Goal: Communication & Community: Answer question/provide support

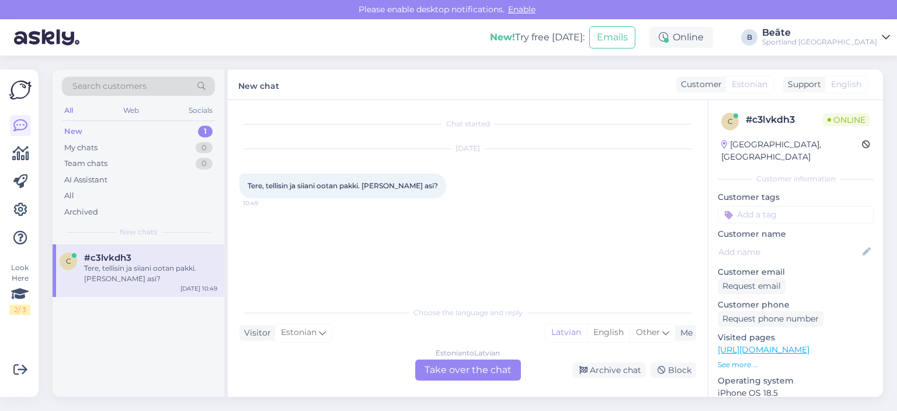
click at [491, 366] on div "Estonian to Latvian Take over the chat" at bounding box center [468, 369] width 106 height 21
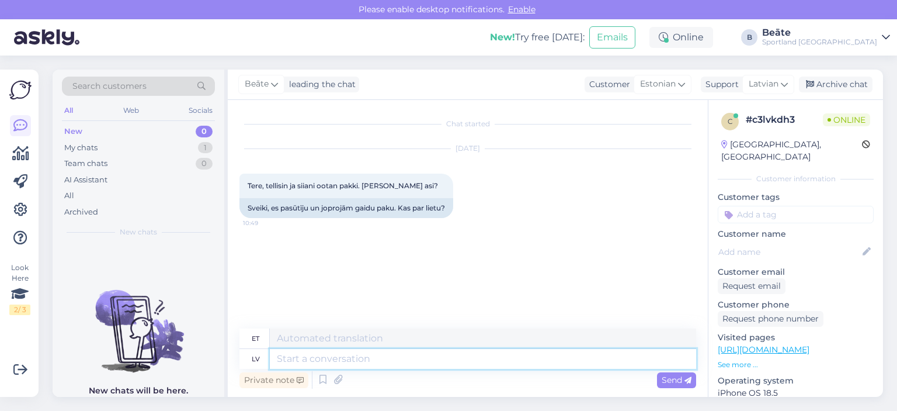
click at [508, 355] on textarea at bounding box center [483, 359] width 426 height 20
type textarea "Sveiki, k"
type textarea "Tere,"
type textarea "Sveiki, kāds ir"
type textarea "[PERSON_NAME]"
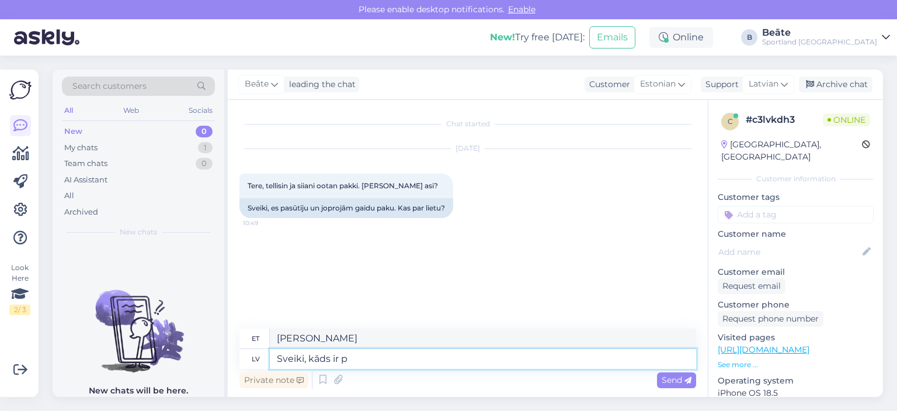
type textarea "Sveiki, kāds ir pa"
type textarea "Tere, kuidas sul läheb?"
type textarea "Sveiki, kāds ir pasūtījuma nu"
type textarea "Tere, mis on järjekord?"
type textarea "Sveiki, kāds ir pasūtījuma numurs?"
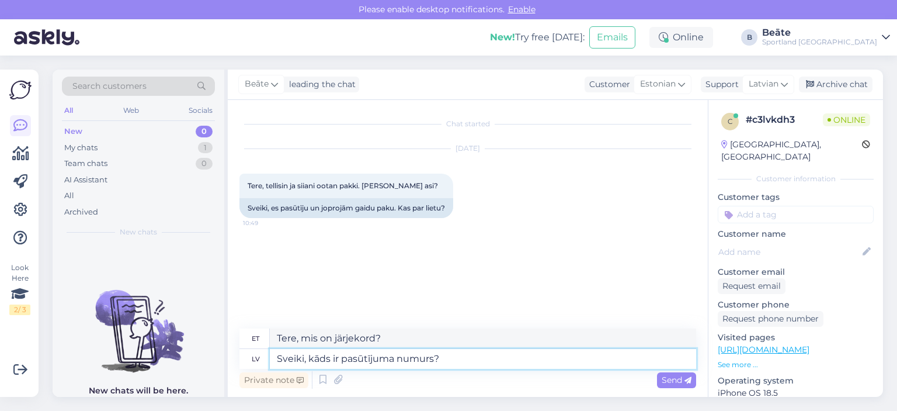
type textarea "Tere, mis on tellimuse number?"
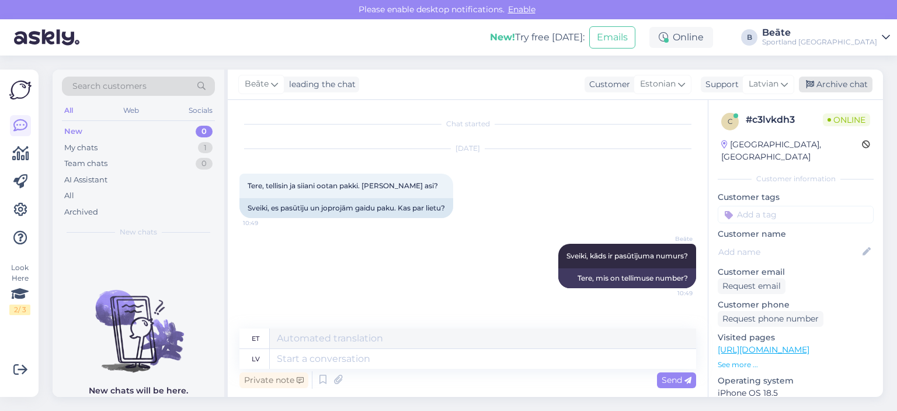
click at [837, 84] on div "Archive chat" at bounding box center [836, 85] width 74 height 16
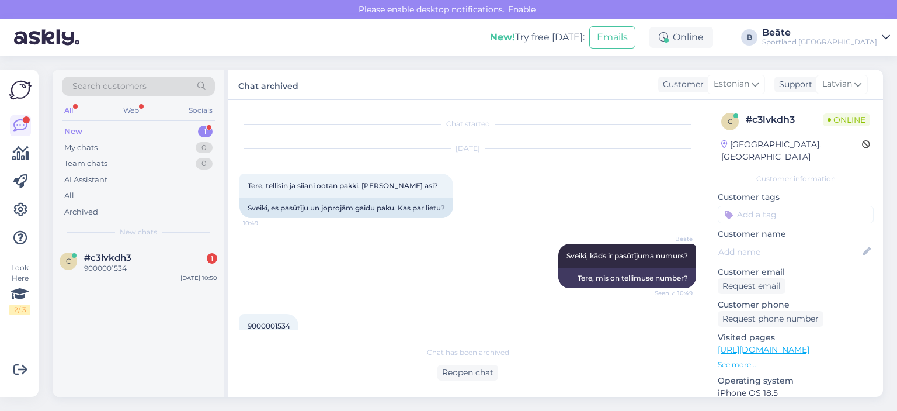
scroll to position [41, 0]
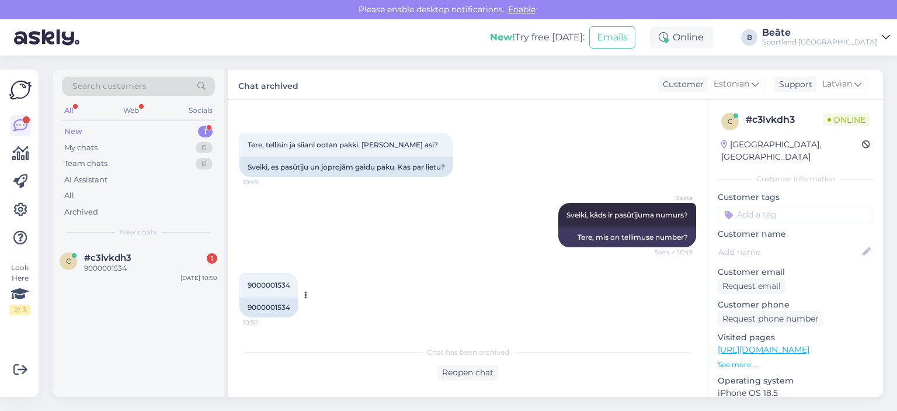
click at [273, 308] on div "9000001534" at bounding box center [269, 307] width 59 height 20
copy div "9000001534"
click at [463, 369] on div "Reopen chat" at bounding box center [468, 373] width 61 height 16
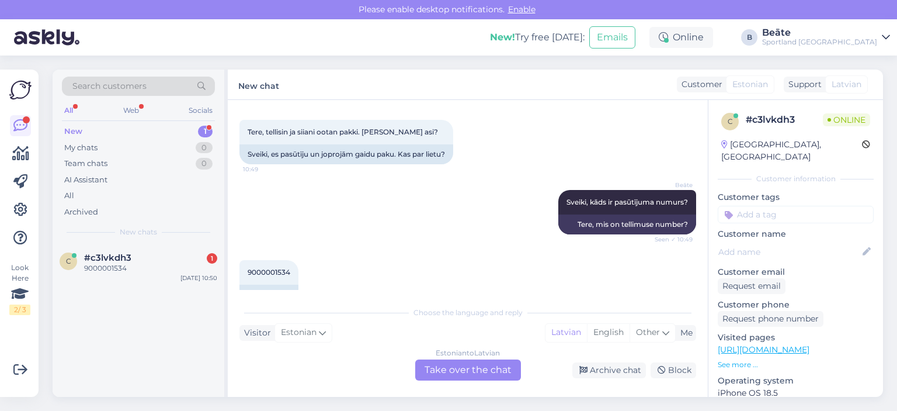
click at [448, 364] on div "Estonian to Latvian Take over the chat" at bounding box center [468, 369] width 106 height 21
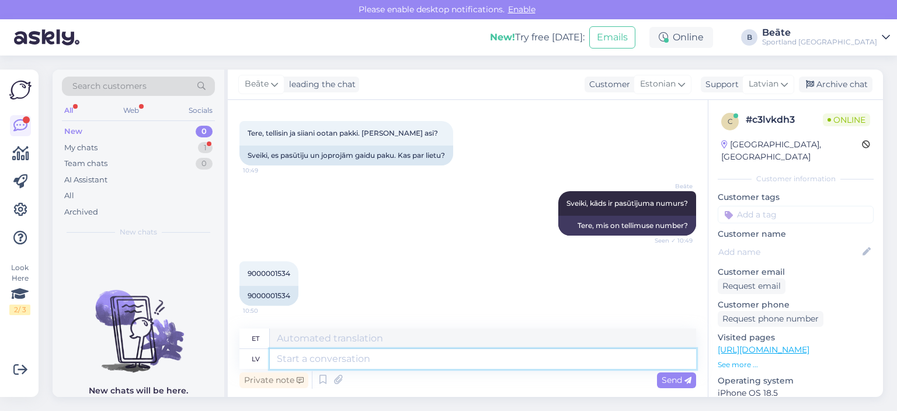
click at [441, 358] on textarea at bounding box center [483, 359] width 426 height 20
type textarea "Vadoties p"
type textarea "Juhendab"
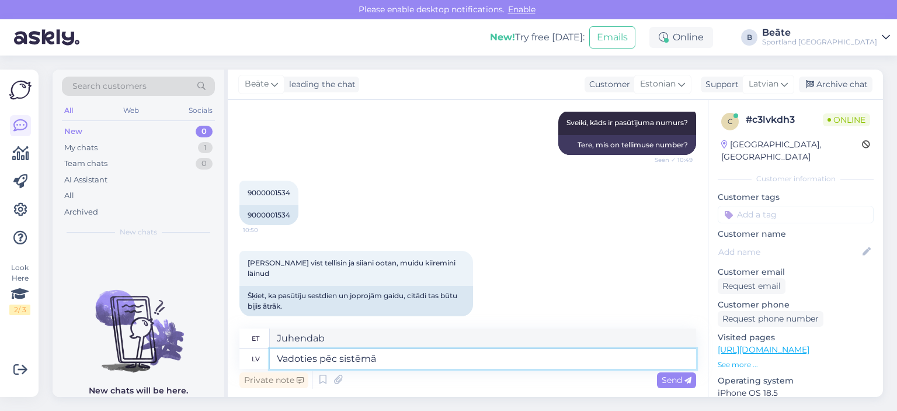
type textarea "Vadoties pēc sistēmā n"
type textarea "Süsteemi järgimine"
type textarea "Vadoties pēc sistēmā norādītās i"
type textarea "Süsteemis täpsustatu põhjal"
type textarea "Vadoties pēc sistēmā norādītās informācijas, J"
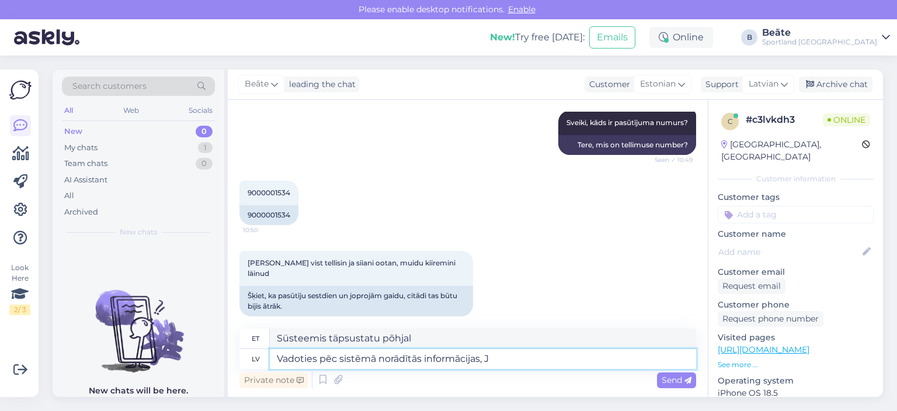
type textarea "Süsteemis esitatud teabe põhjal"
type textarea "Vadoties pēc sistēmā norādītās informācijas, Jūsu p"
type textarea "Süsteemis esitatud teabe põhjal teie"
type textarea "Vadoties pēc sistēmā norādītās informācijas, Jūsu pasūtījums, pa"
type textarea "Süsteemis esitatud teabe põhjal teie tellimus"
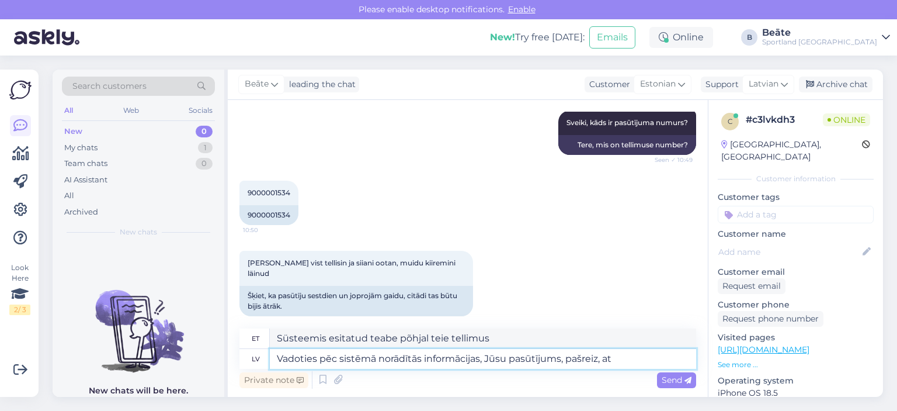
type textarea "Vadoties pēc sistēmā norādītās informācijas, Jūsu pasūtījums, pašreiz, atr"
type textarea "Süsteemis esitatud teabe põhjal on teie tellimus hetkel vormistatud"
type textarea "Vadoties pēc sistēmā norādītās informācijas, Jūsu pasūtījums, pašreiz, atrodas p"
type textarea "Süsteemis esitatud teabe põhjal on teie tellimus hetkel töötlemisel"
type textarea "Vadoties pēc sistēmā norādītās informācijas, Jūsu pasūtījums, pašreiz, atrodas …"
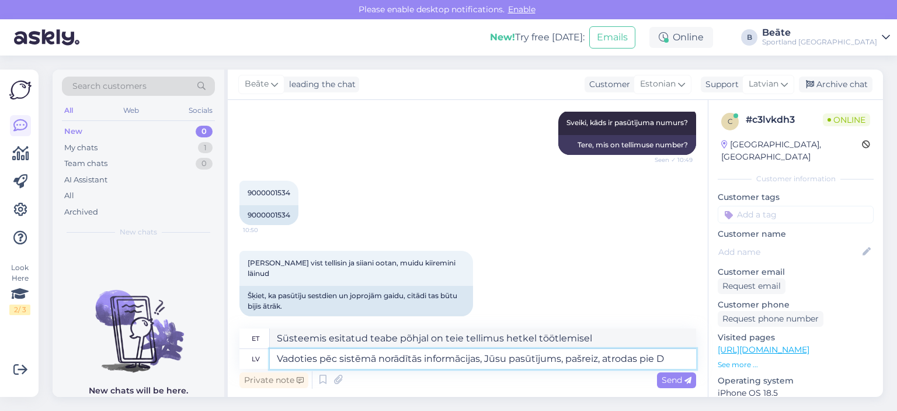
type textarea "Süsteemis esitatud teabe põhjal on teie tellimus hetkel vormistatud."
type textarea "Vadoties pēc sistēmā norādītās informācijas, Jūsu pasūtījums, pašreiz, atrodas …"
type textarea "Süsteemis esitatud teabe põhjal on teie tellimus hetkel DPD-s."
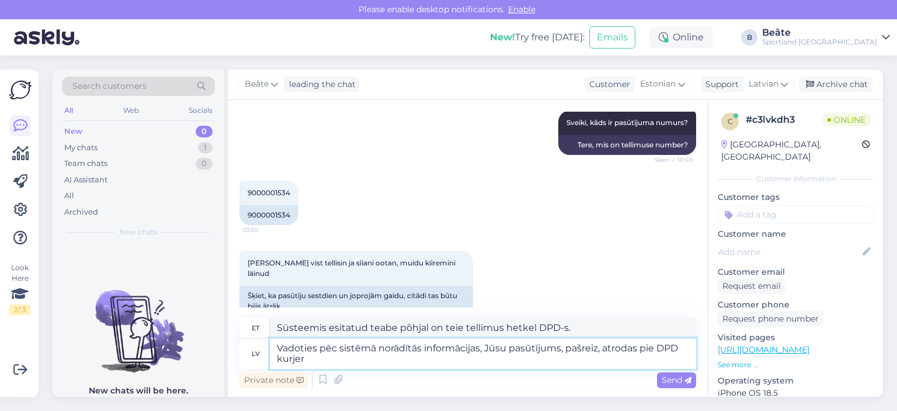
type textarea "Vadoties pēc sistēmā norādītās informācijas, Jūsu pasūtījums, pašreiz, atrodas …"
type textarea "Süsteemis esitatud teabe põhjal on teie tellimus hetkel DPD kulleri käes."
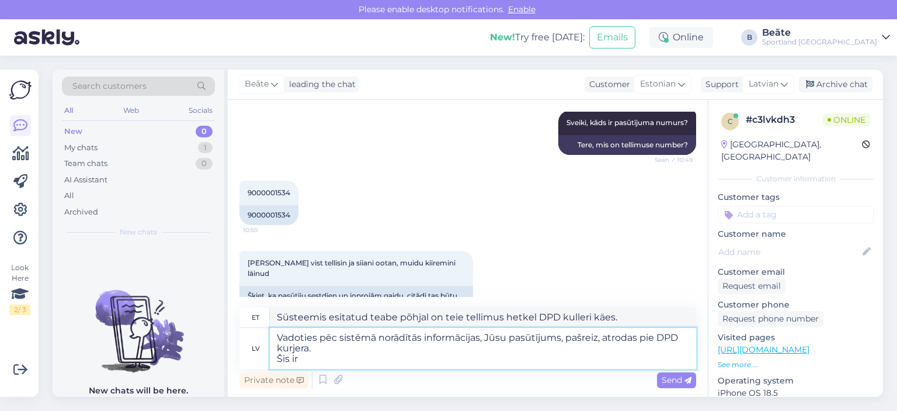
type textarea "Vadoties pēc sistēmā norādītās informācijas, Jūsu pasūtījums, pašreiz, atrodas …"
type textarea "Süsteemis esitatud teabe põhjal on teie tellimus hetkel DPD kulleri käes. See"
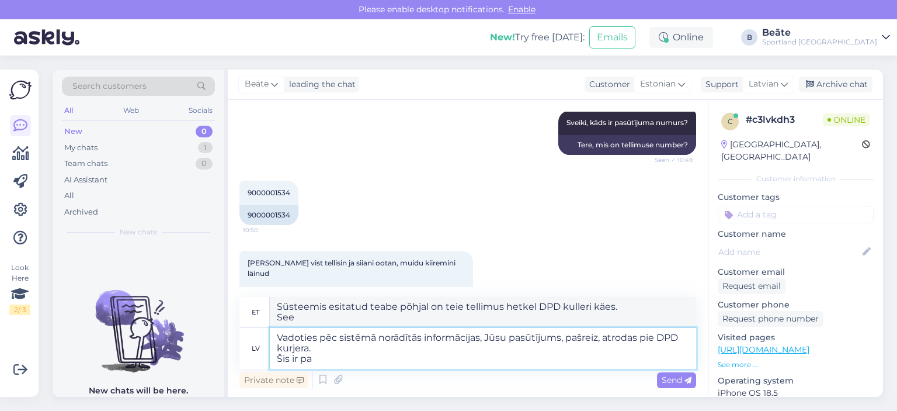
type textarea "Vadoties pēc sistēmā norādītās informācijas, Jūsu pasūtījums, pašreiz, atrodas …"
type textarea "Süsteemis esitatud teabe põhjal on teie tellimus hetkel DPD kulleri käes. See on"
type textarea "Vadoties pēc sistēmā norādītās informācijas, Jūsu pasūtījums, pašreiz, atrodas …"
type textarea "Süsteemis esitatud teabe põhjal on teie tellimus hetkel DPD kulleri käes. See o…"
type textarea "Vadoties pēc sistēmā norādītās informācijas, Jūsu pasūtījums, pašreiz, atrodas …"
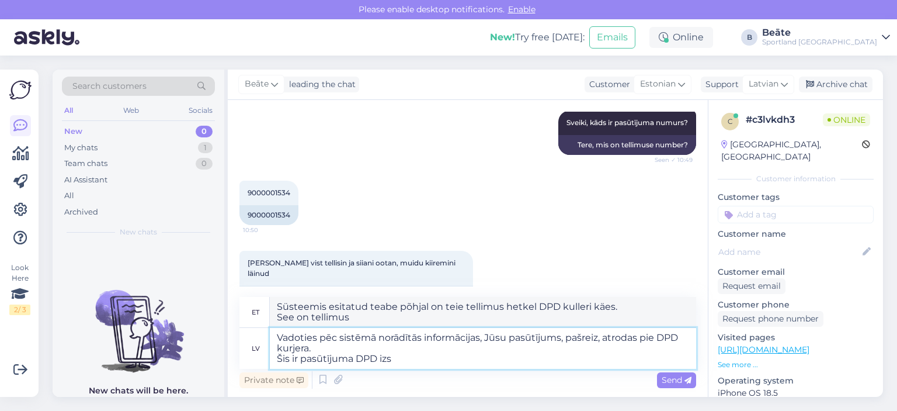
type textarea "Süsteemis esitatud teabe põhjal on teie tellimus hetkel DPD kulleri käes. See o…"
type textarea "Vadoties pēc sistēmā norādītās informācijas, Jūsu pasūtījums, pašreiz, atrodas …"
type textarea "Süsteemis esitatud teabe põhjal on teie tellimus hetkel DPD kulleri käes. See o…"
type textarea "Vadoties pēc sistēmā norādītās informācijas, Jūsu pasūtījums, pašreiz, atrodas …"
type textarea "Süsteemis esitatud teabe põhjal on teie tellimus hetkel DPD kulleri käes. See o…"
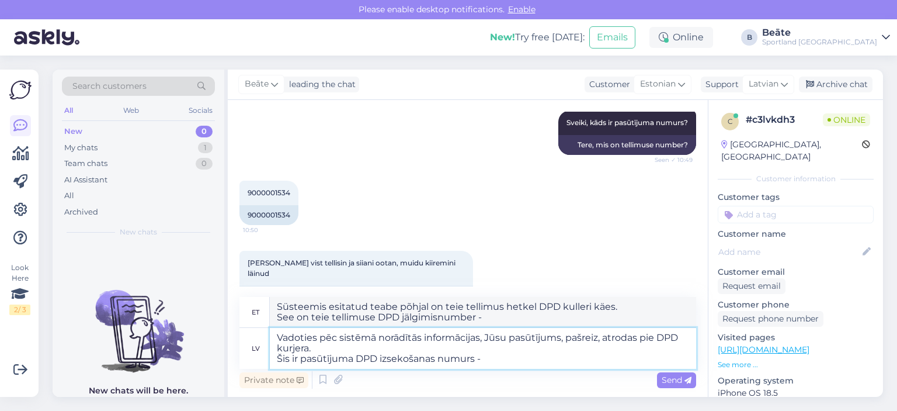
paste textarea "05757995528133"
type textarea "Vadoties pēc sistēmā norādītās informācijas, Jūsu pasūtījums, pašreiz, atrodas …"
type textarea "Süsteemis esitatud teabe põhjal on teie tellimus hetkel DPD kulleri käes. See o…"
type textarea "Vadoties pēc sistēmā norādītās informācijas, Jūsu pasūtījums, pašreiz, atrodas …"
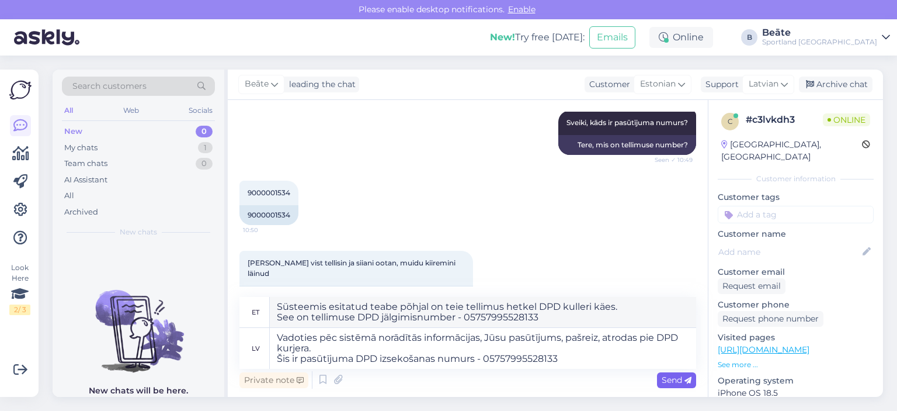
click at [670, 379] on span "Send" at bounding box center [677, 379] width 30 height 11
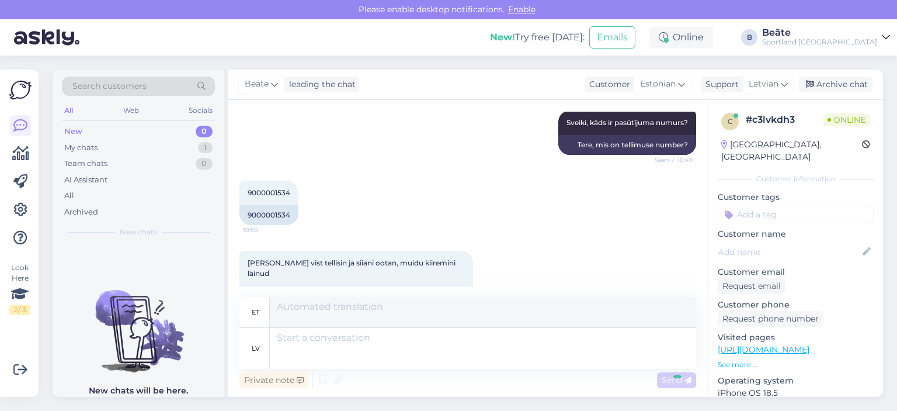
scroll to position [245, 0]
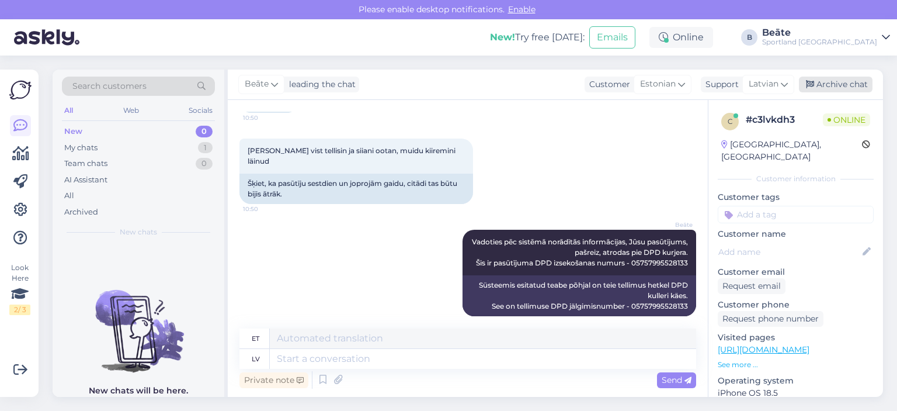
click at [828, 79] on div "Archive chat" at bounding box center [836, 85] width 74 height 16
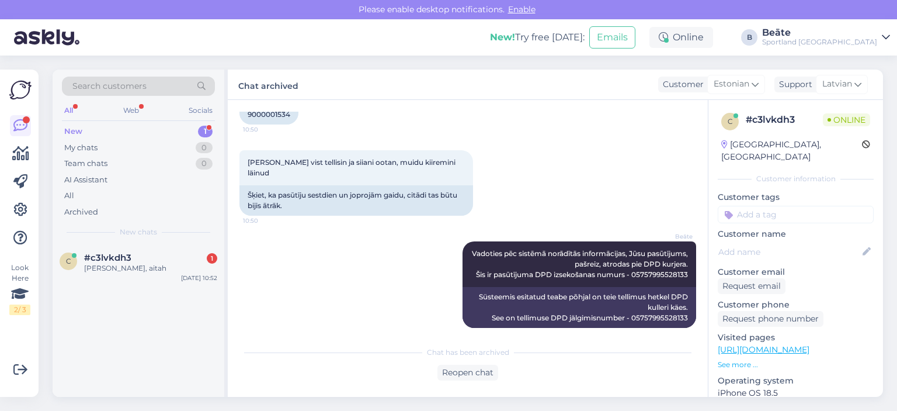
scroll to position [304, 0]
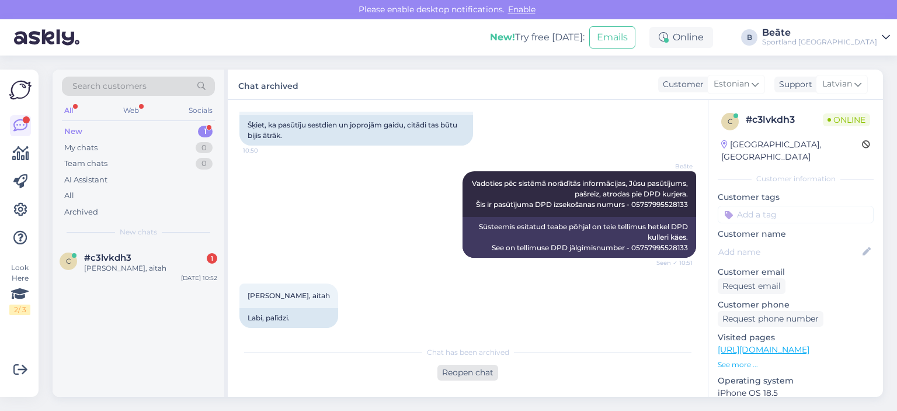
click at [485, 367] on div "Reopen chat" at bounding box center [468, 373] width 61 height 16
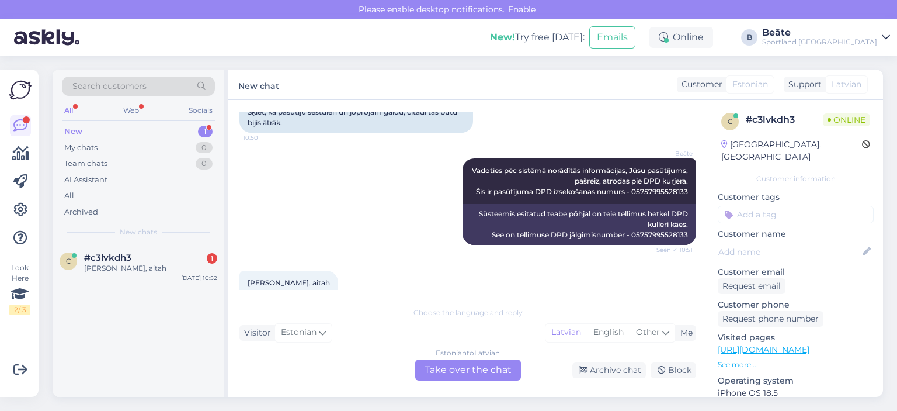
click at [485, 367] on div "Estonian to Latvian Take over the chat" at bounding box center [468, 369] width 106 height 21
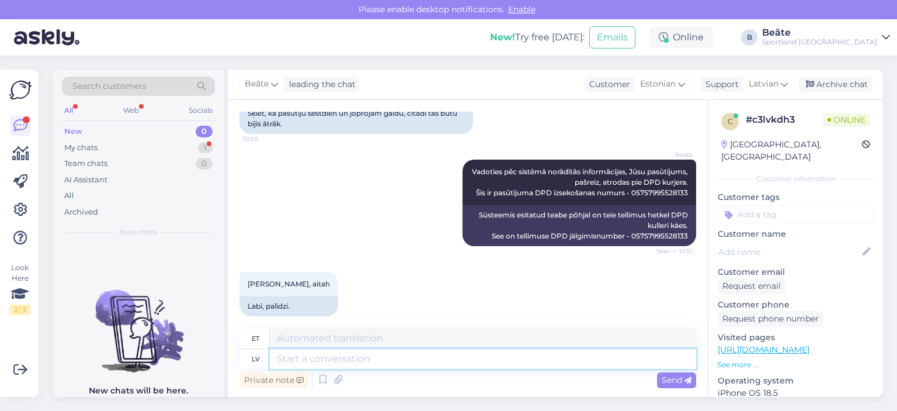
click at [488, 363] on textarea at bounding box center [483, 359] width 426 height 20
type textarea "Jauku"
type textarea "Tore"
type textarea "Jauku Jums d"
type textarea "[PERSON_NAME] tutvuda"
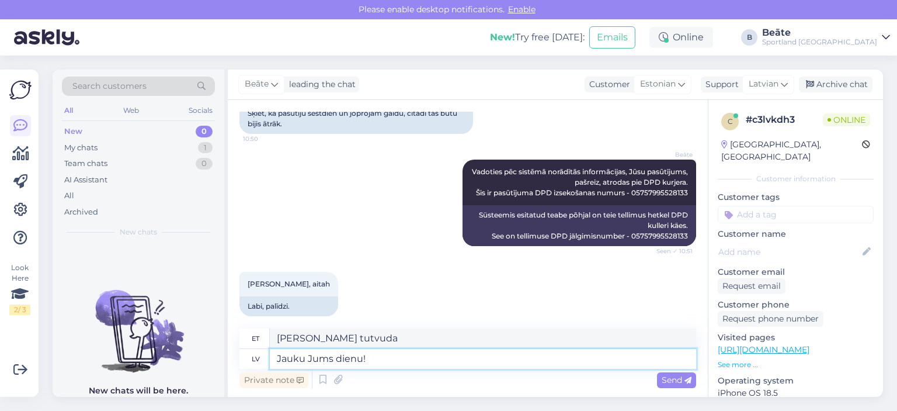
type textarea "Jauku Jums dienu!"
type textarea "Ilusat päeva!"
type textarea "Jauku Jums dienu!"
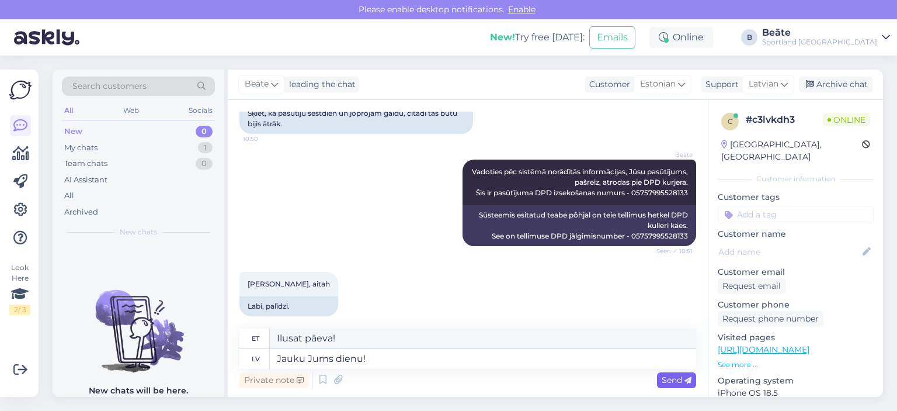
click at [674, 386] on div "Send" at bounding box center [676, 380] width 39 height 16
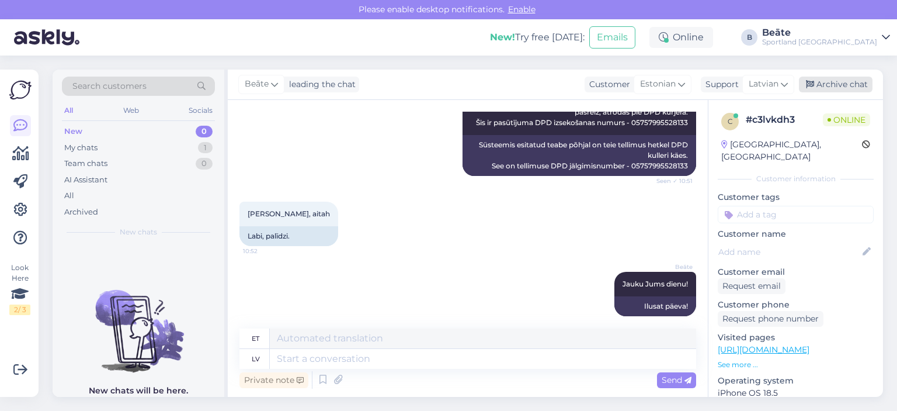
click at [846, 84] on div "Archive chat" at bounding box center [836, 85] width 74 height 16
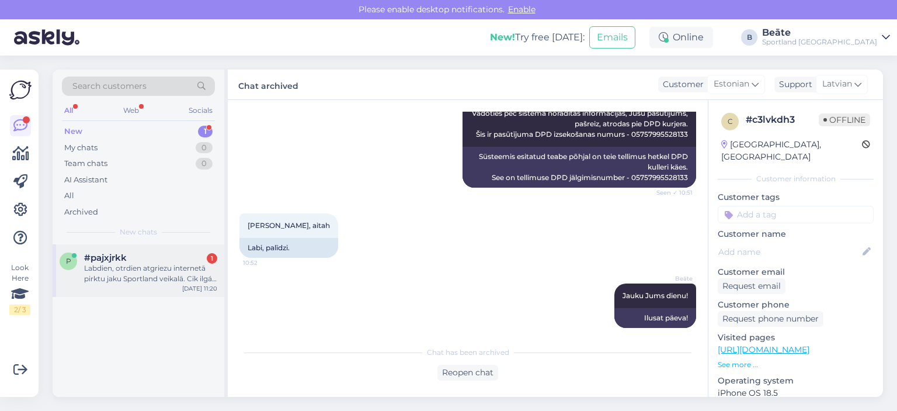
click at [148, 276] on div "Labdien, otrdien atgriezu internetā pirktu jaku Sportland veikalā. Cik ilgá lai…" at bounding box center [150, 273] width 133 height 21
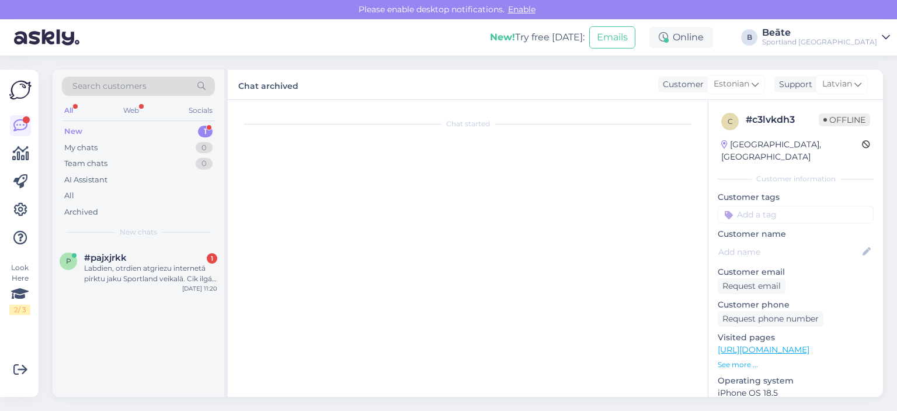
scroll to position [0, 0]
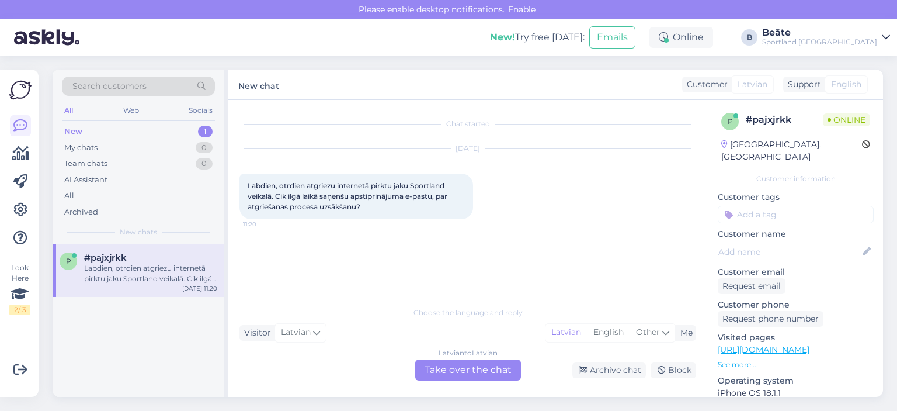
click at [463, 368] on div "Latvian to Latvian Take over the chat" at bounding box center [468, 369] width 106 height 21
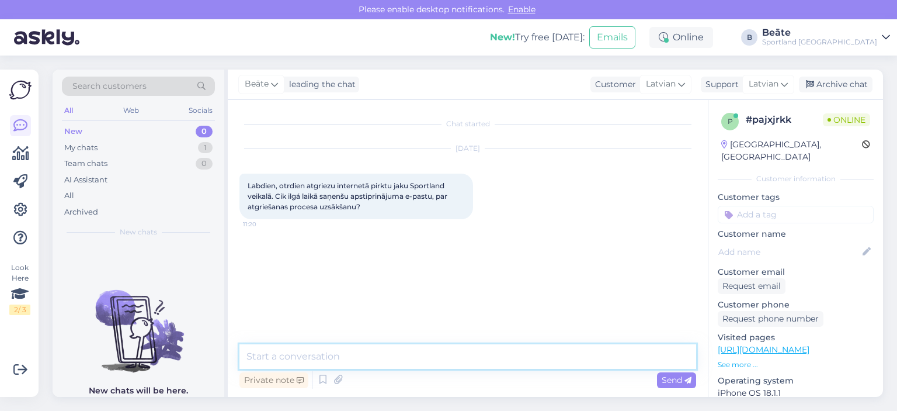
click at [466, 360] on textarea at bounding box center [468, 356] width 457 height 25
type textarea "Labdien"
type textarea "S"
type textarea "Kurā veikalā tika veikta preces atgriešana?"
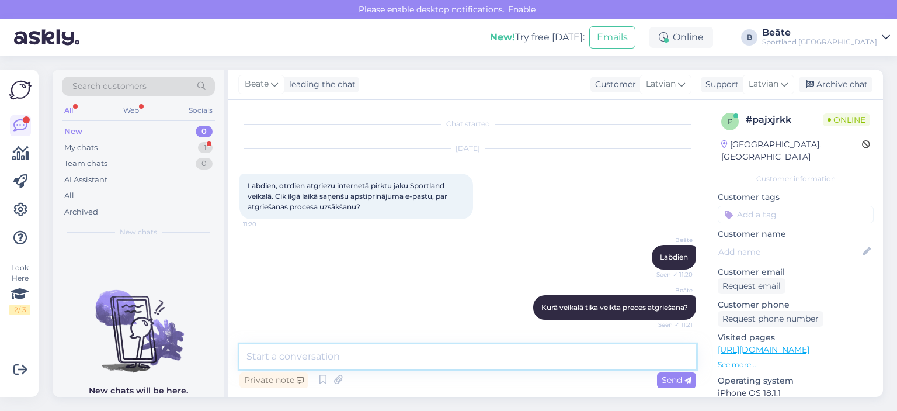
scroll to position [49, 0]
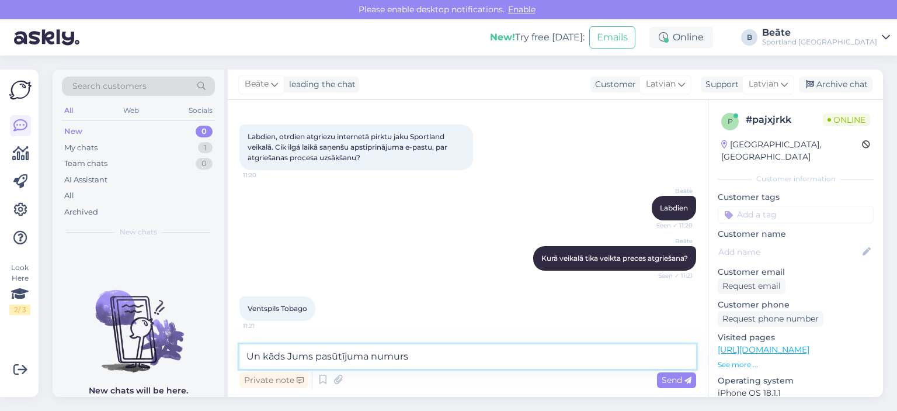
type textarea "Un kāds Jums pasūtījuma numurs?"
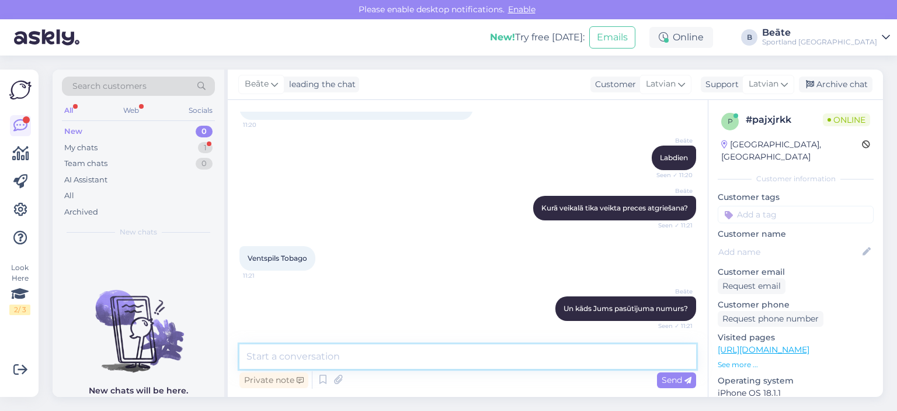
scroll to position [150, 0]
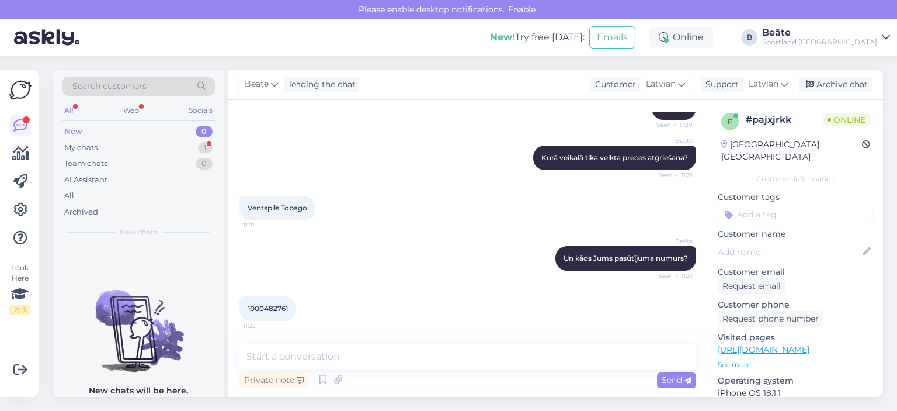
click at [273, 304] on span "1000482761" at bounding box center [268, 308] width 40 height 9
copy div "1000482761 11:22"
click at [411, 362] on textarea at bounding box center [468, 356] width 457 height 25
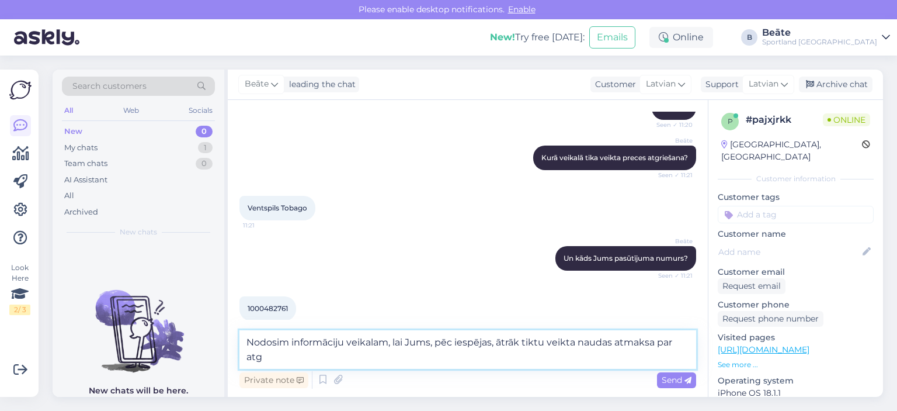
scroll to position [161, 0]
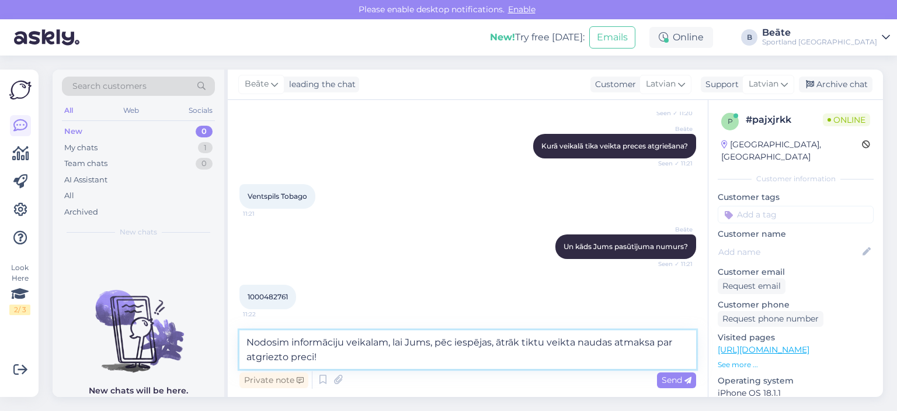
type textarea "Nodosim informāciju veikalam, lai Jums, pēc iespējas, ātrāk tiktu veikta naudas…"
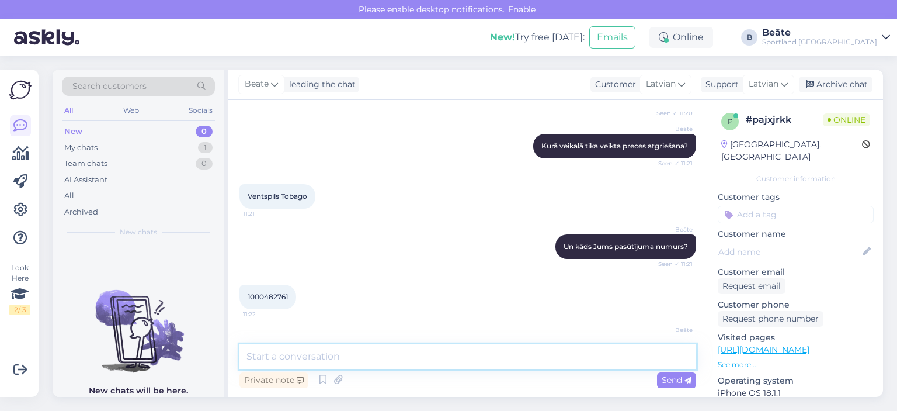
scroll to position [210, 0]
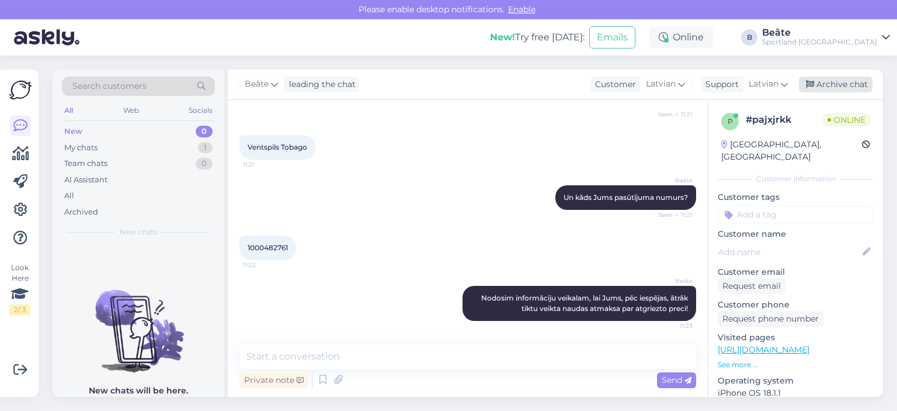
click at [829, 86] on div "Archive chat" at bounding box center [836, 85] width 74 height 16
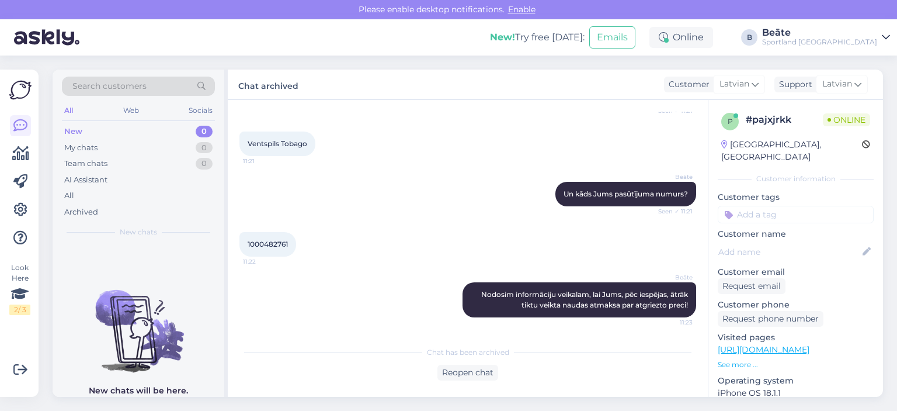
click at [276, 245] on span "1000482761" at bounding box center [268, 244] width 40 height 9
copy div "1000482761 11:22"
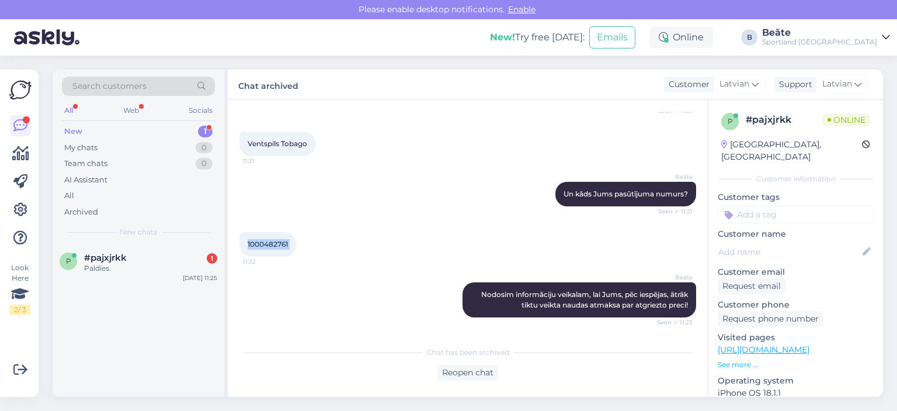
scroll to position [264, 0]
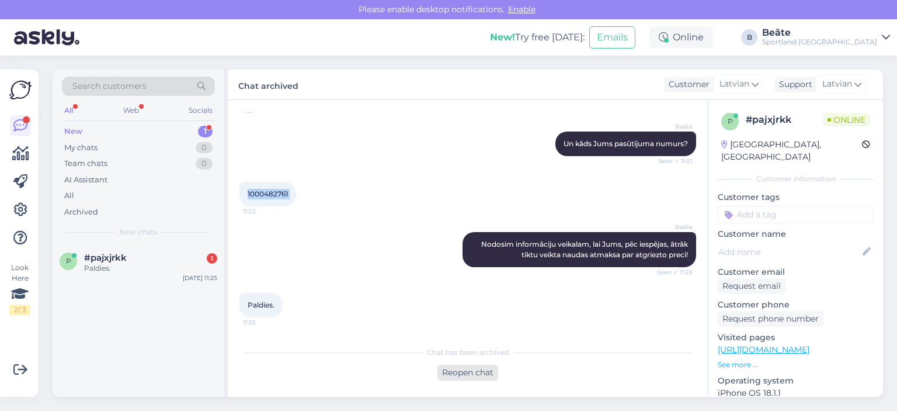
click at [474, 373] on div "Reopen chat" at bounding box center [468, 373] width 61 height 16
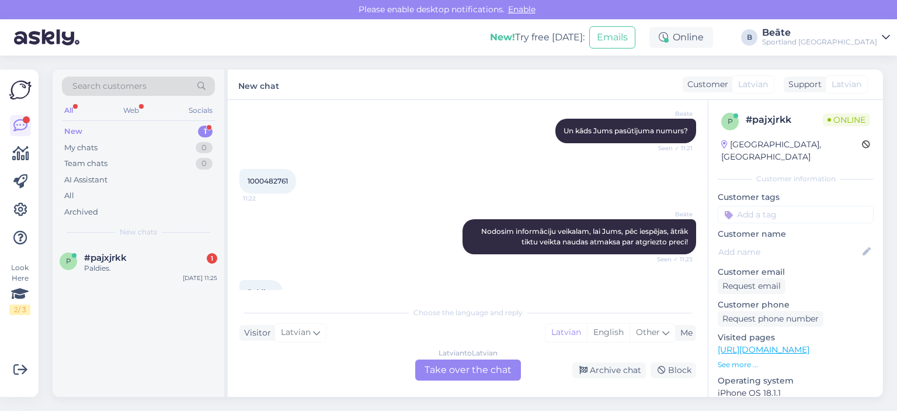
click at [474, 373] on div "Latvian to Latvian Take over the chat" at bounding box center [468, 369] width 106 height 21
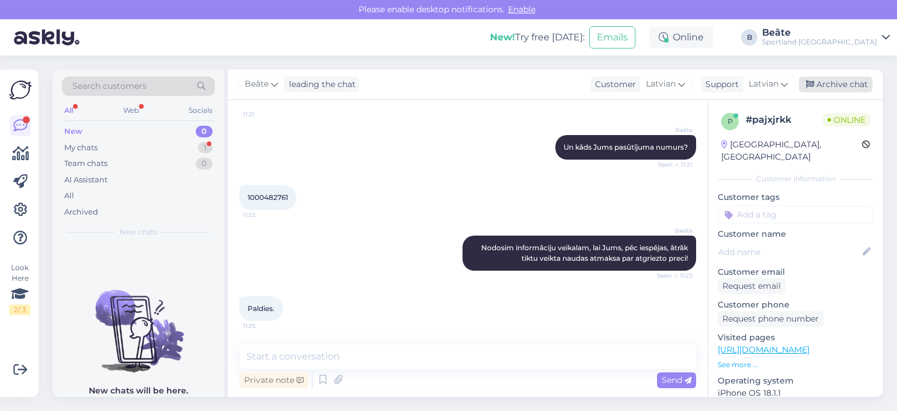
click at [852, 86] on div "Archive chat" at bounding box center [836, 85] width 74 height 16
